Goal: Task Accomplishment & Management: Manage account settings

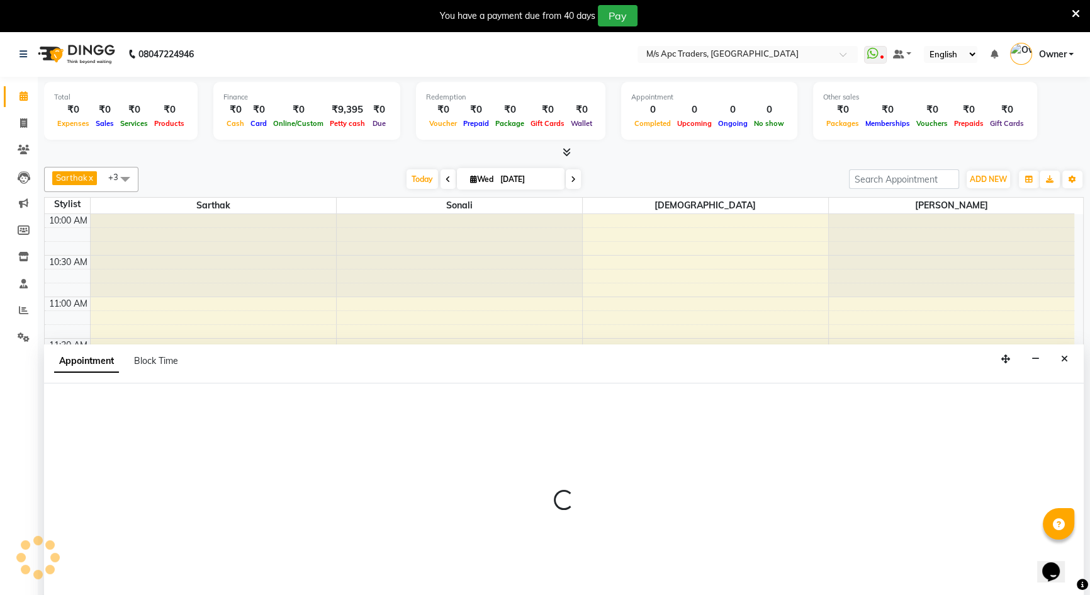
select select "85834"
select select "750"
select select "tentative"
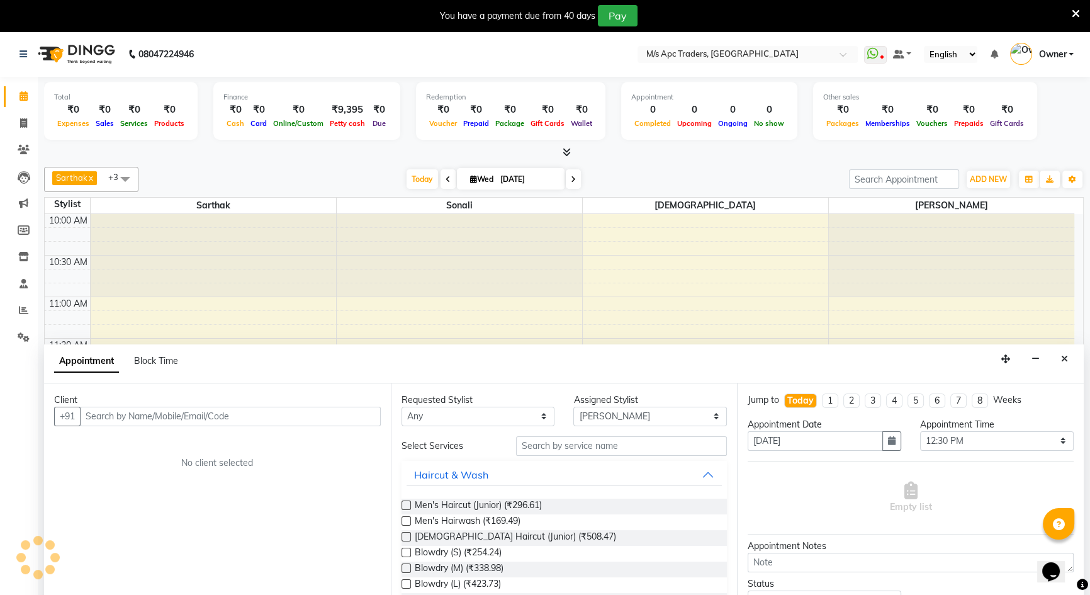
scroll to position [32, 0]
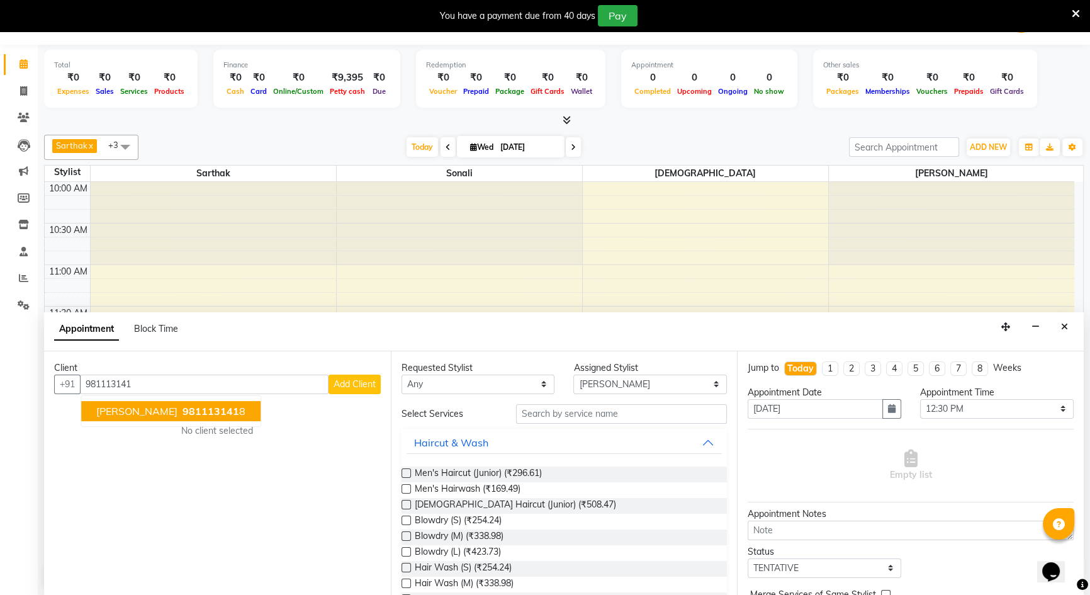
click at [235, 417] on button "[PERSON_NAME] 981113141 8" at bounding box center [170, 411] width 179 height 20
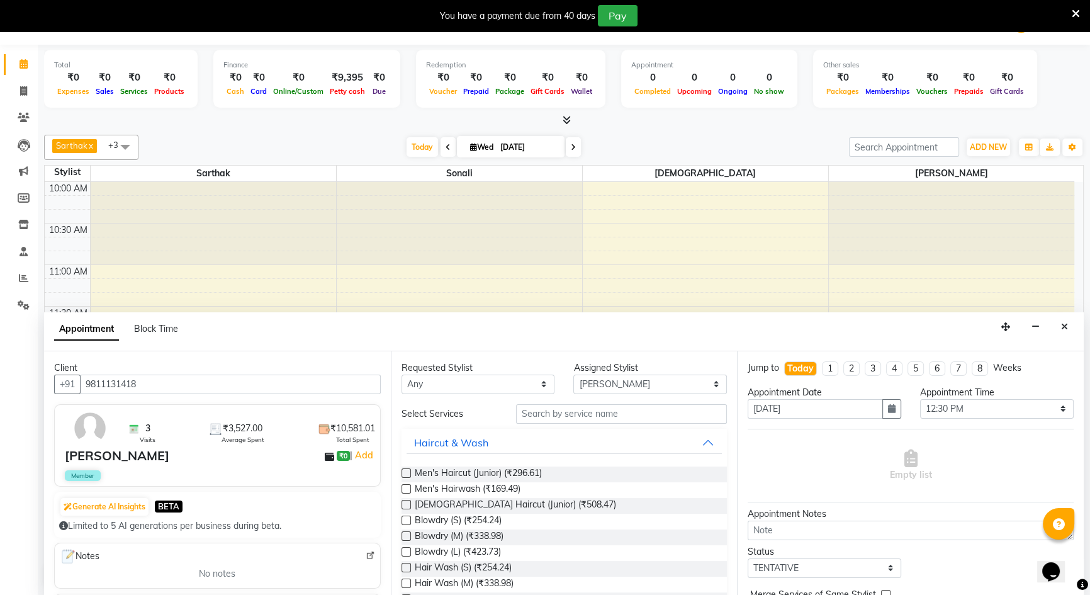
type input "9811131418"
click at [572, 410] on input "text" at bounding box center [621, 414] width 211 height 20
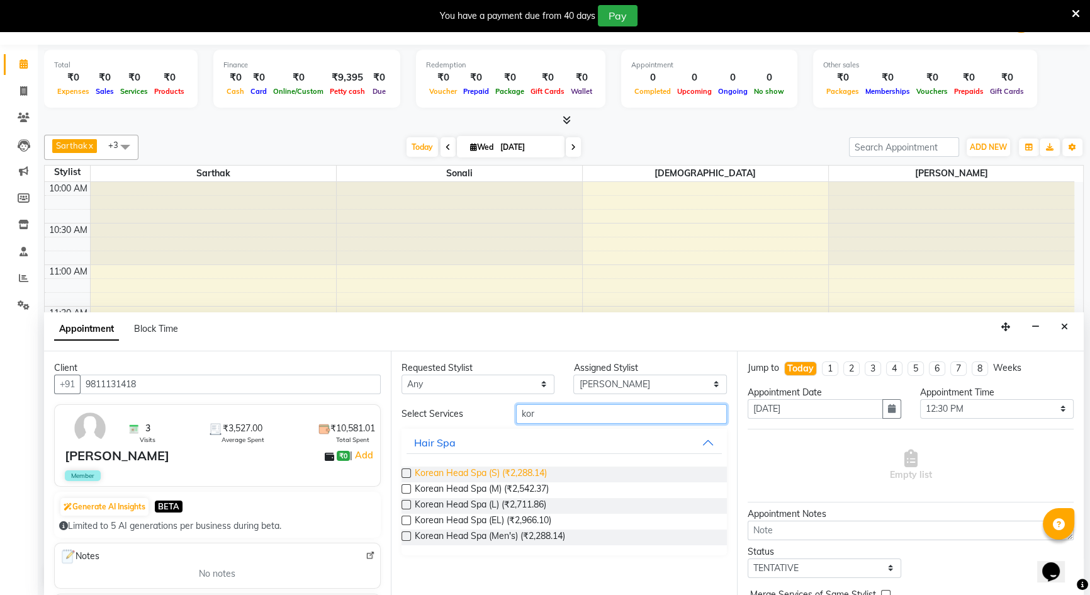
type input "kor"
click at [500, 471] on span "Korean Head Spa (S) (₹2,288.14)" at bounding box center [481, 474] width 132 height 16
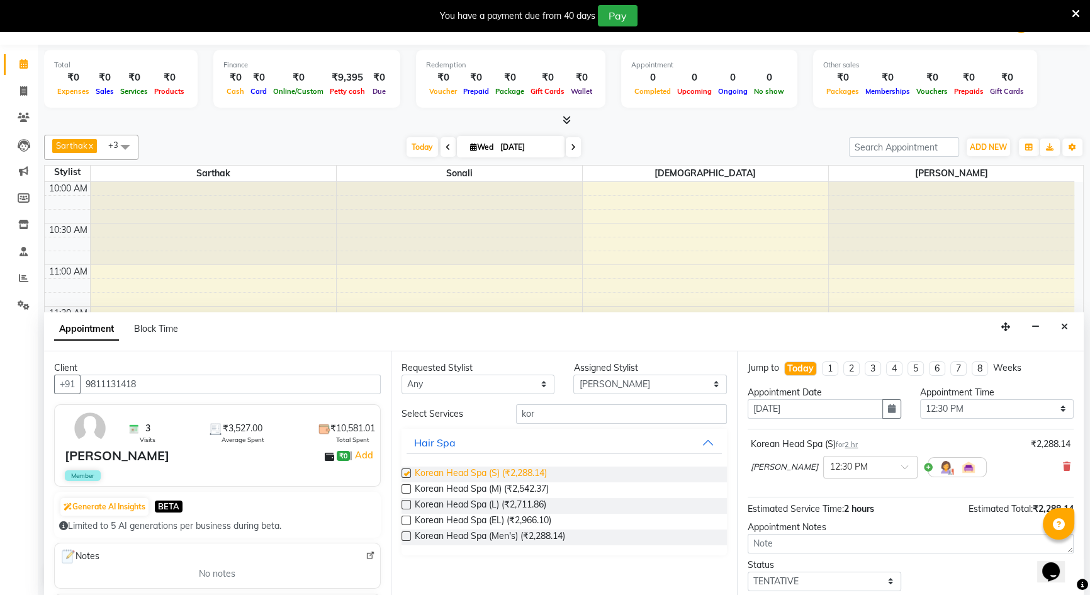
checkbox input "false"
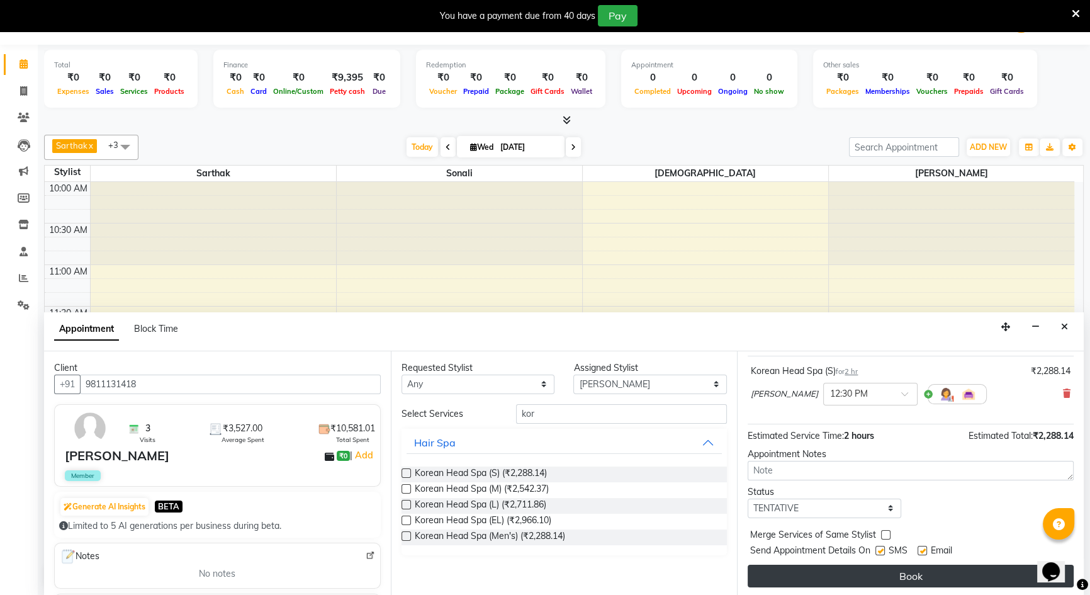
scroll to position [74, 0]
click at [885, 570] on button "Book" at bounding box center [911, 574] width 326 height 23
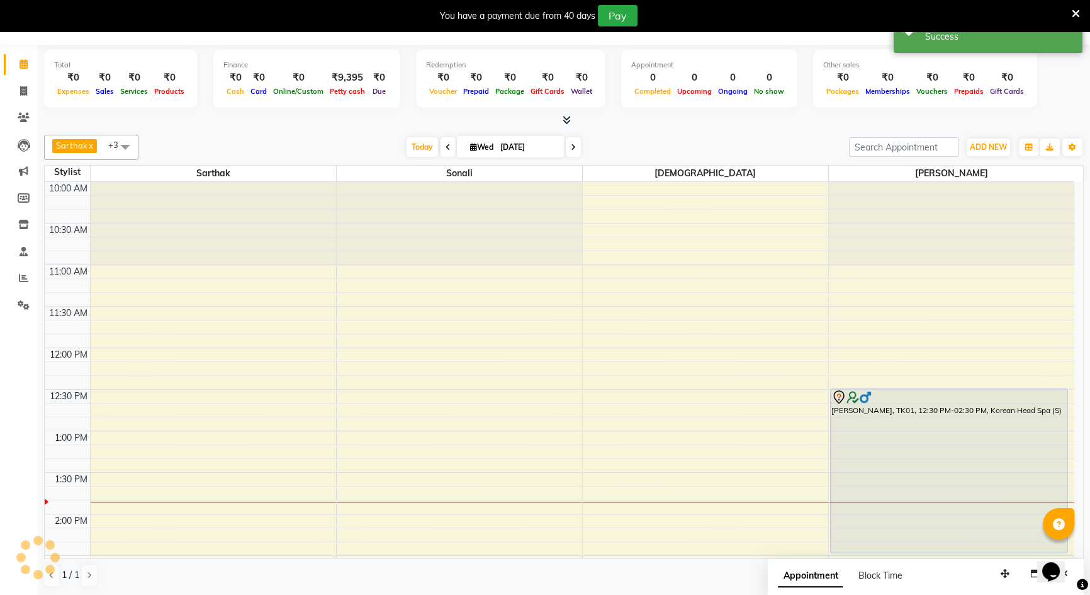
scroll to position [0, 0]
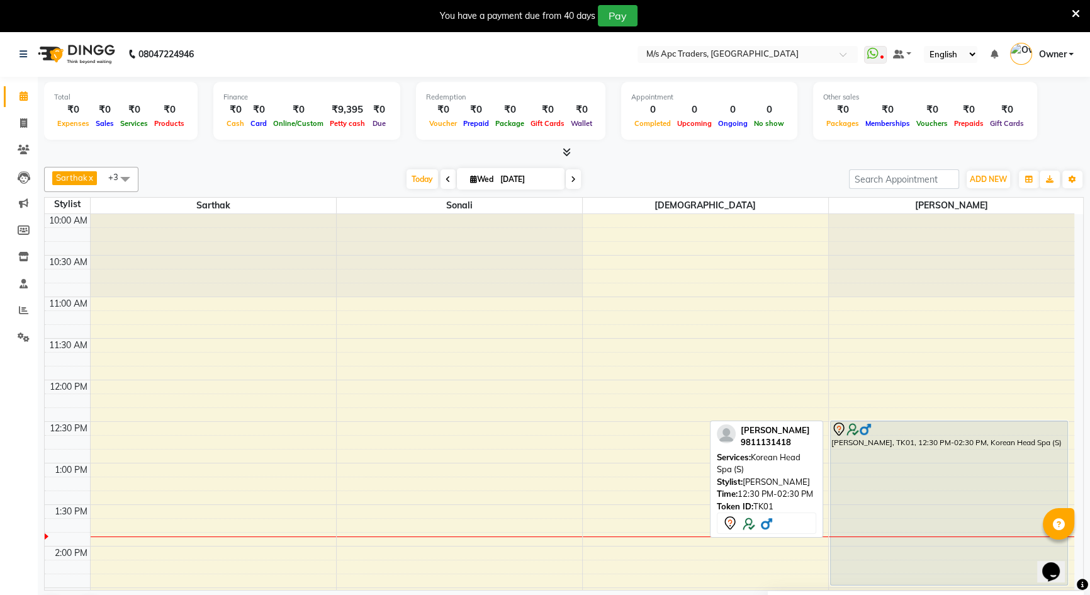
click at [885, 488] on div "[PERSON_NAME], TK01, 12:30 PM-02:30 PM, Korean Head Spa (S)" at bounding box center [949, 503] width 237 height 164
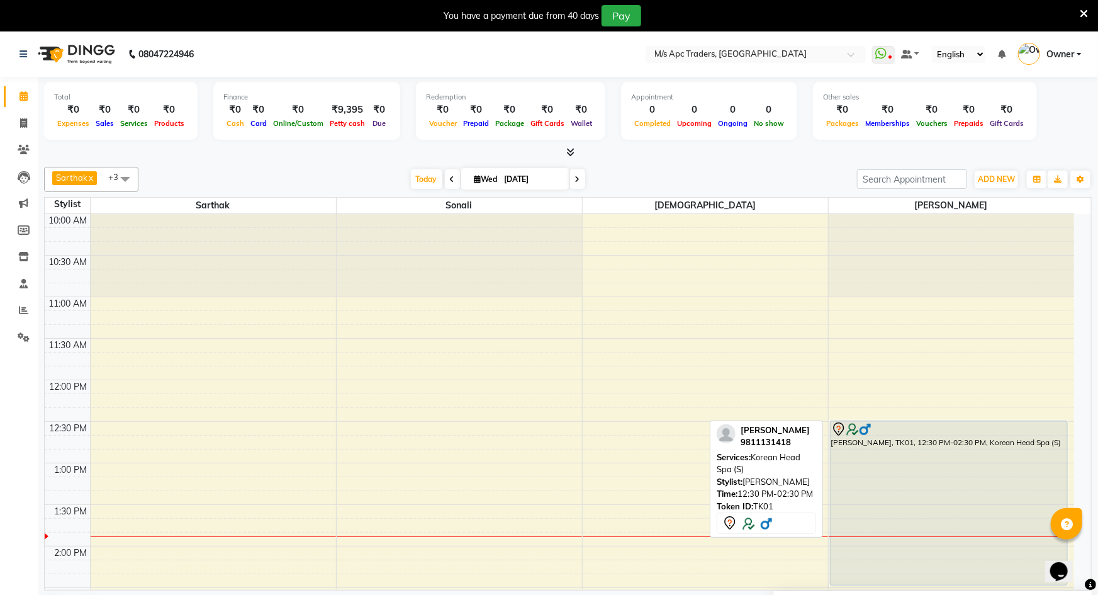
select select "7"
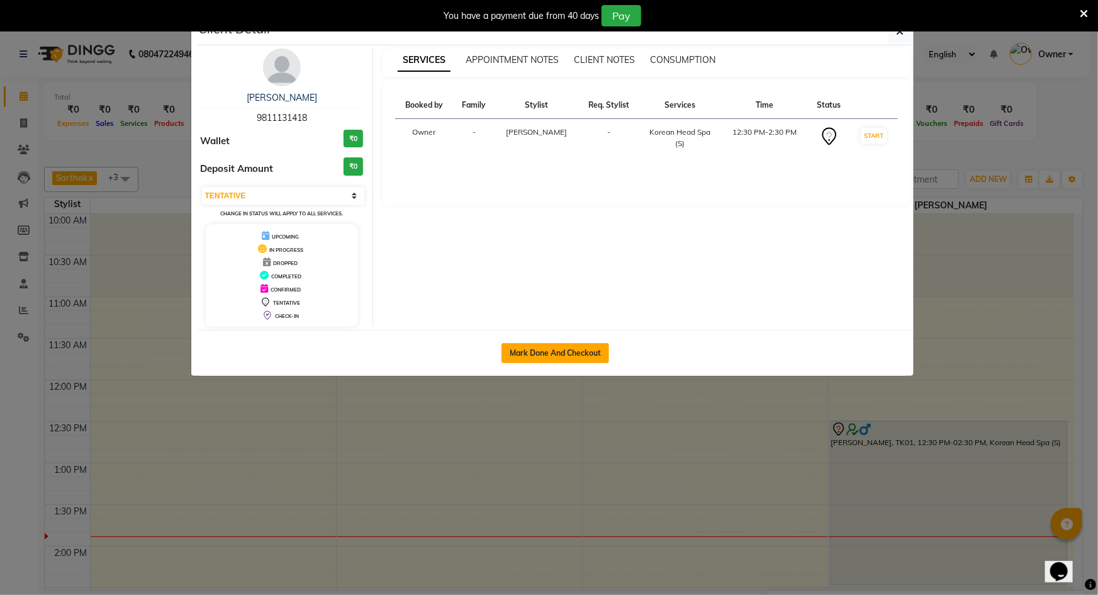
click at [575, 345] on button "Mark Done And Checkout" at bounding box center [556, 353] width 108 height 20
select select "6493"
select select "service"
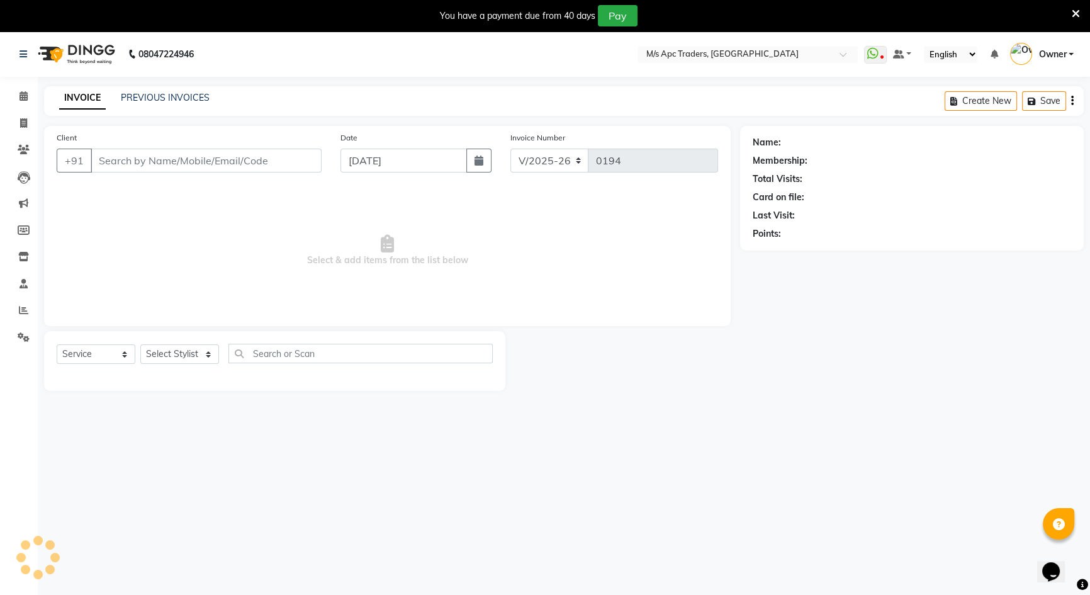
type input "9811131418"
select select "85834"
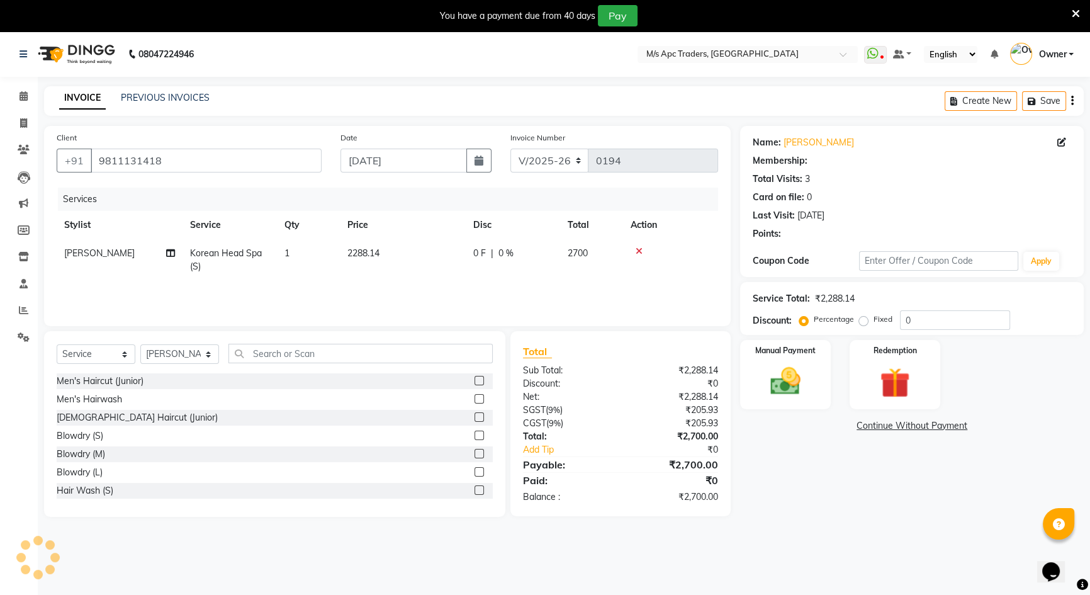
select select "1: Object"
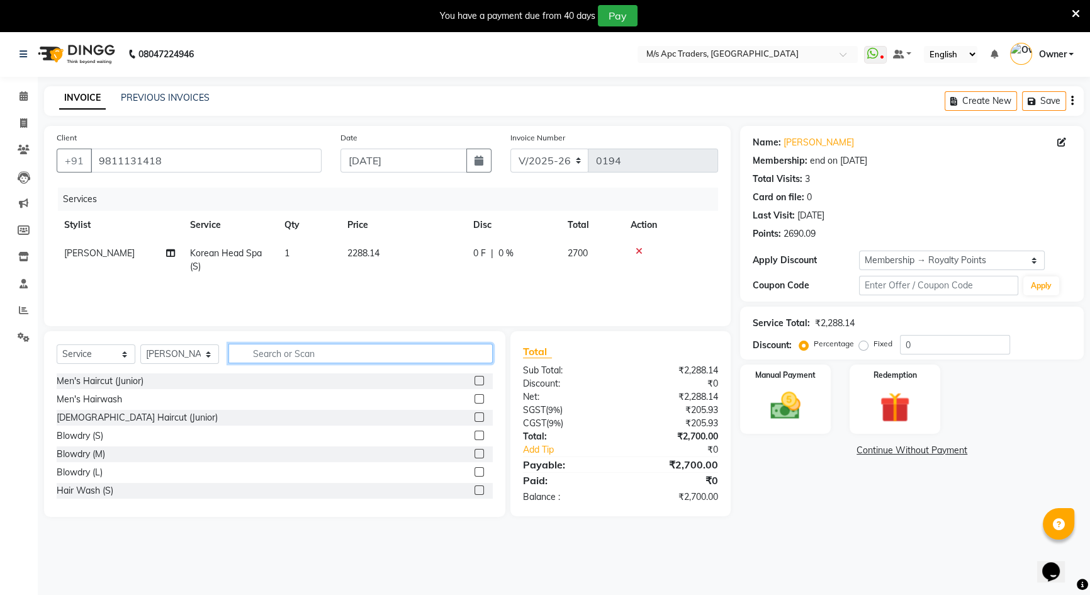
click at [373, 357] on input "text" at bounding box center [360, 354] width 264 height 20
type input "ko"
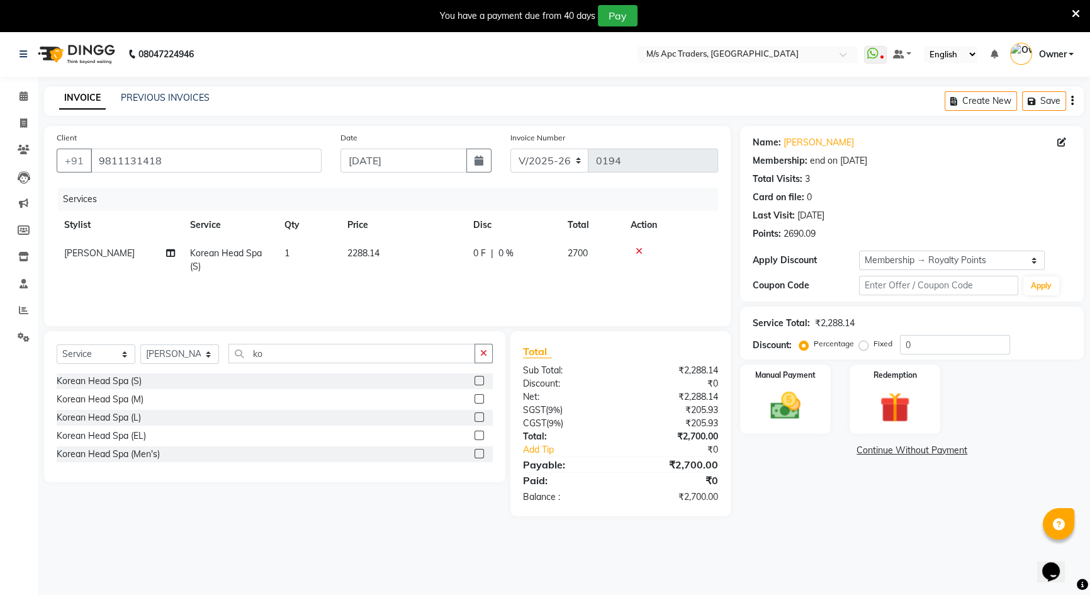
click at [478, 383] on label at bounding box center [479, 380] width 9 height 9
click at [478, 383] on input "checkbox" at bounding box center [479, 381] width 8 height 8
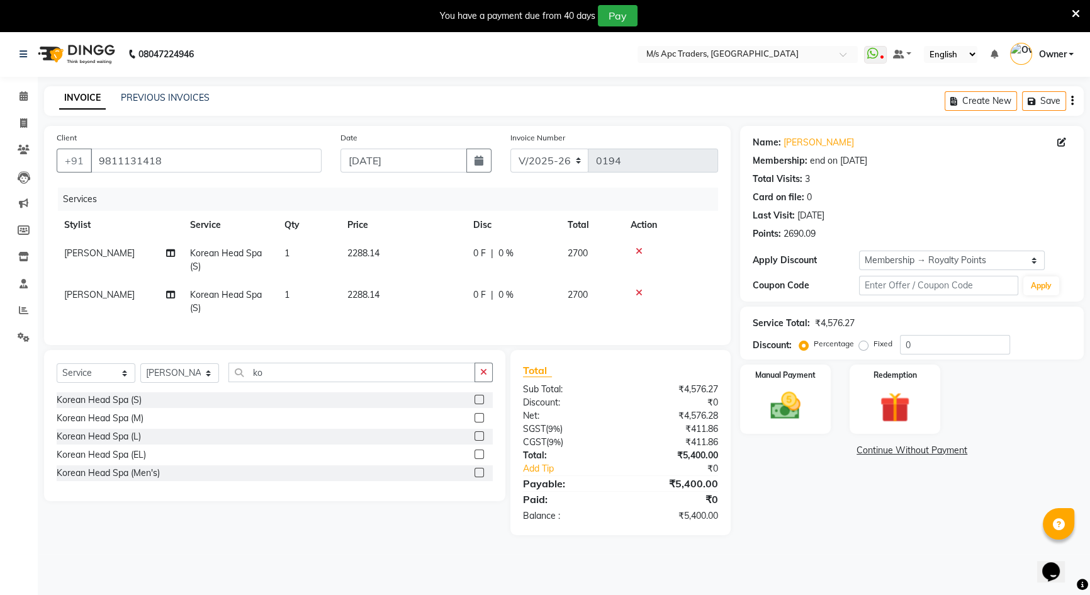
click at [475, 404] on label at bounding box center [479, 399] width 9 height 9
click at [475, 404] on input "checkbox" at bounding box center [479, 400] width 8 height 8
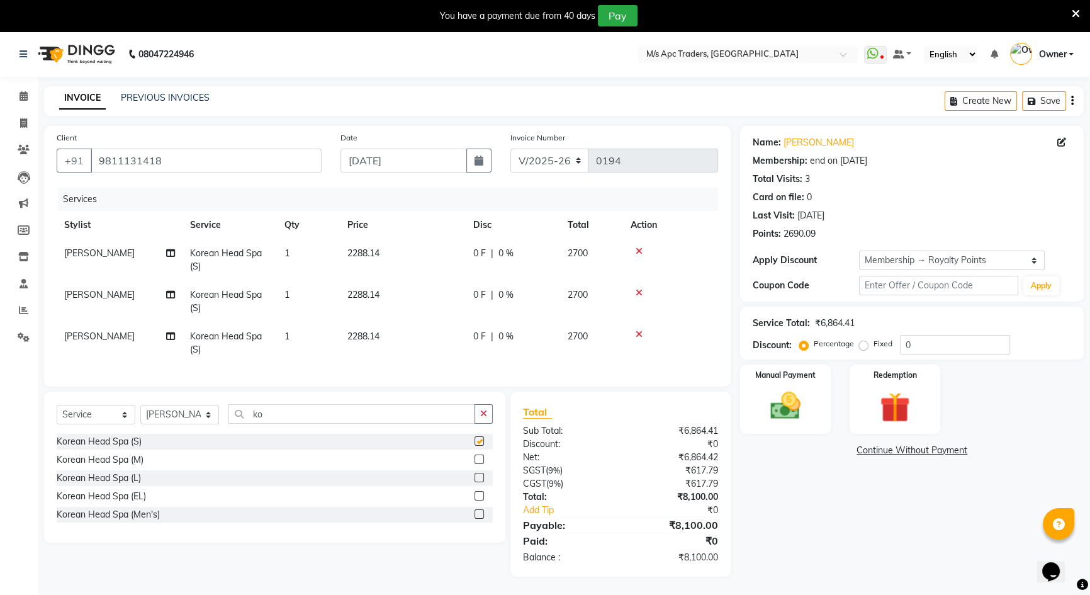
checkbox input "false"
click at [640, 247] on icon at bounding box center [639, 251] width 7 height 9
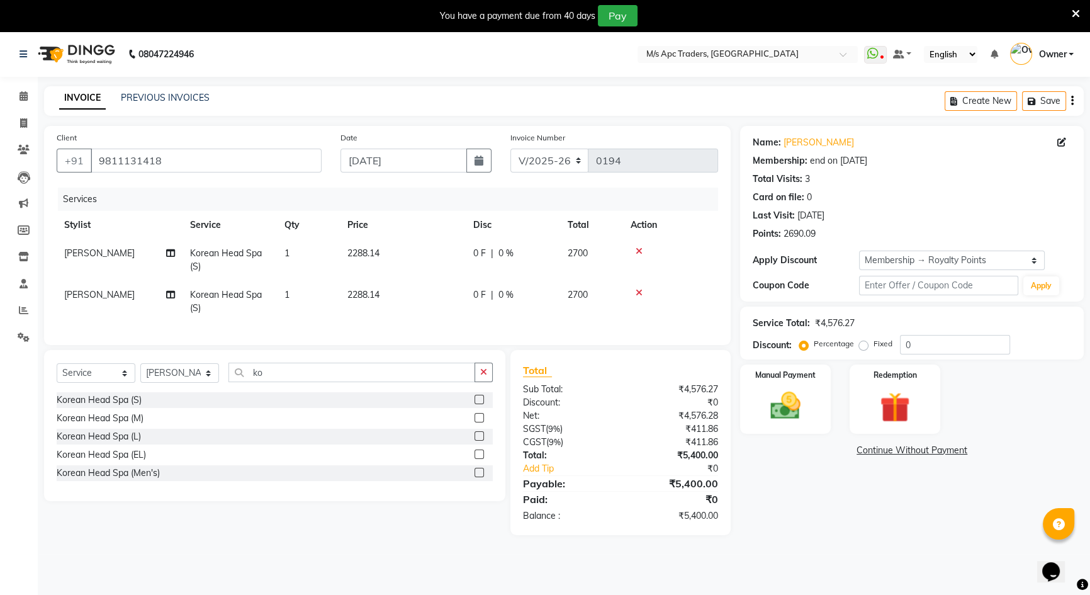
click at [636, 291] on icon at bounding box center [639, 292] width 7 height 9
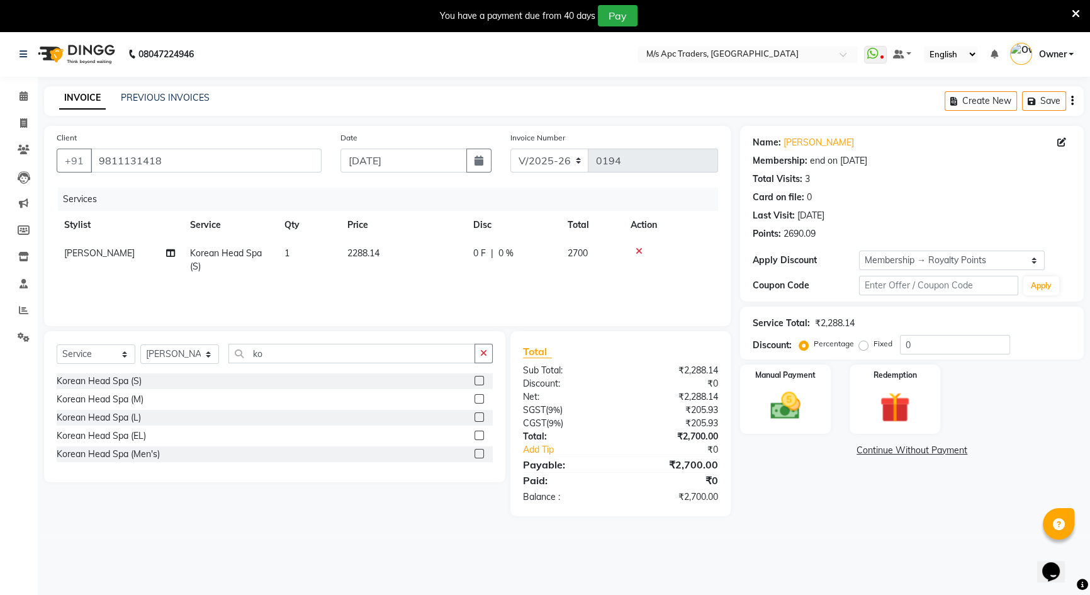
click at [632, 245] on td at bounding box center [670, 260] width 95 height 42
click at [641, 251] on icon at bounding box center [639, 251] width 7 height 9
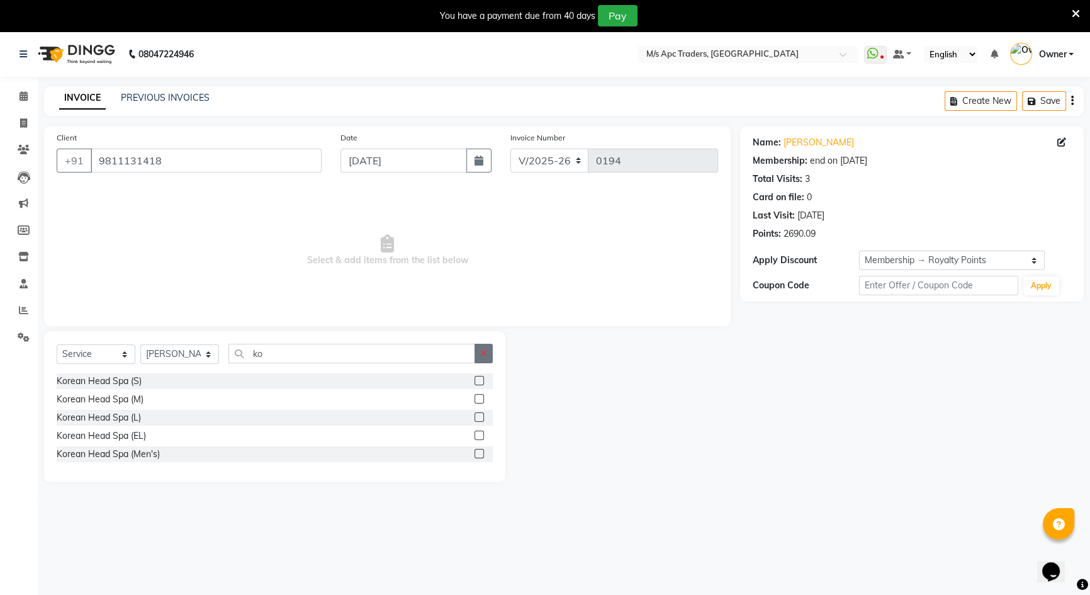
click at [479, 357] on button "button" at bounding box center [484, 354] width 18 height 20
click at [25, 94] on icon at bounding box center [24, 95] width 8 height 9
click at [25, 95] on icon at bounding box center [24, 95] width 8 height 9
click at [22, 93] on icon at bounding box center [24, 95] width 8 height 9
